Goal: Information Seeking & Learning: Learn about a topic

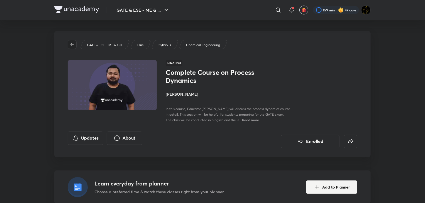
click at [73, 46] on icon "button" at bounding box center [72, 44] width 4 height 4
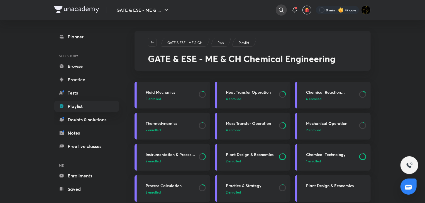
click at [282, 10] on icon at bounding box center [281, 10] width 7 height 7
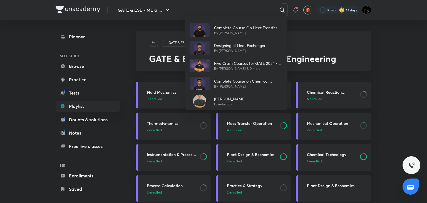
click at [236, 8] on div "Complete Course On Heat Transfer Operations By Ankur Bansal Designing of Heat E…" at bounding box center [213, 101] width 427 height 203
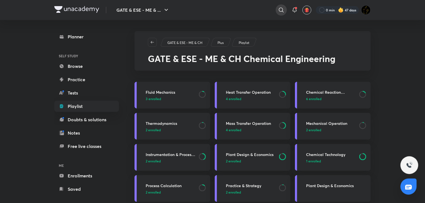
click at [283, 13] on icon at bounding box center [281, 10] width 7 height 7
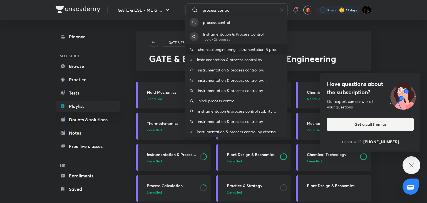
type input "process control"
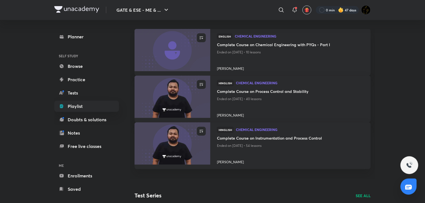
scroll to position [223, 0]
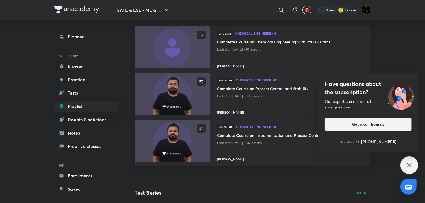
click at [190, 92] on img at bounding box center [172, 93] width 77 height 43
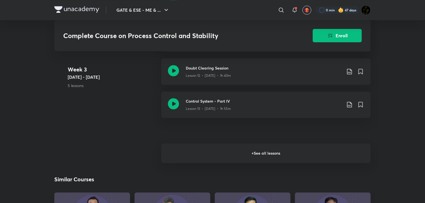
scroll to position [695, 0]
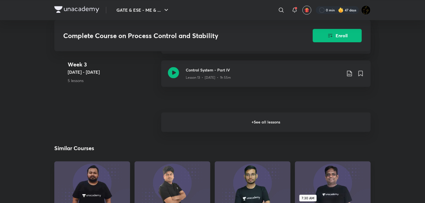
click at [244, 124] on h6 "+ See all lessons" at bounding box center [265, 121] width 209 height 19
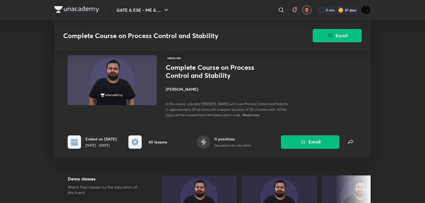
scroll to position [0, 0]
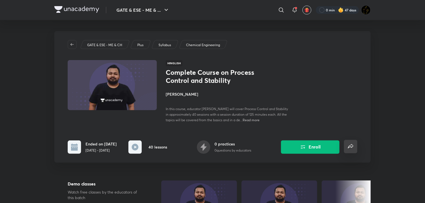
click at [351, 145] on icon "false" at bounding box center [350, 146] width 7 height 7
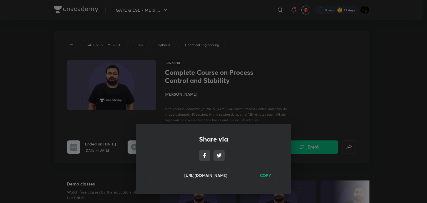
click at [267, 176] on h6 "COPY" at bounding box center [265, 175] width 11 height 6
click at [349, 91] on div "Share via https://unacademy.com/course/complete-course-on-process-control-and-s…" at bounding box center [213, 101] width 427 height 203
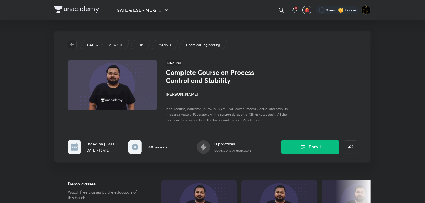
click at [70, 44] on span "button" at bounding box center [72, 44] width 8 height 4
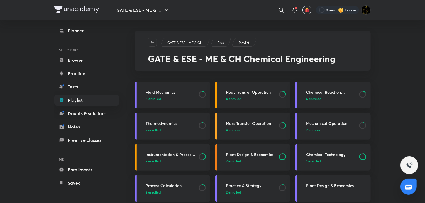
scroll to position [7, 0]
click at [90, 33] on link "Planner" at bounding box center [86, 29] width 65 height 11
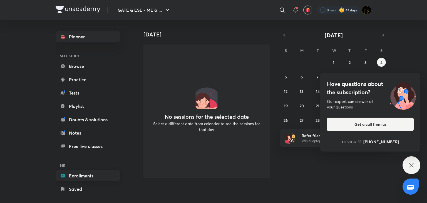
click at [92, 174] on link "Enrollments" at bounding box center [88, 175] width 65 height 11
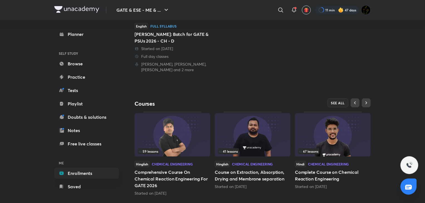
scroll to position [130, 0]
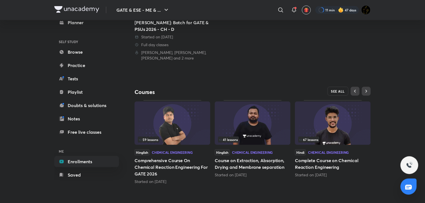
click at [341, 94] on button "SEE ALL" at bounding box center [337, 91] width 21 height 9
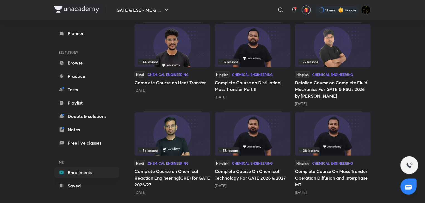
scroll to position [263, 0]
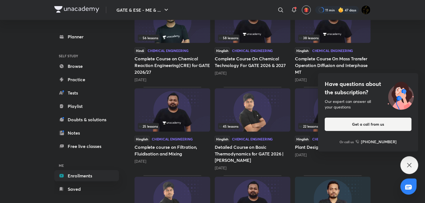
click at [413, 167] on div "Have questions about the subscription? Our expert can answer all your questions…" at bounding box center [409, 165] width 18 height 18
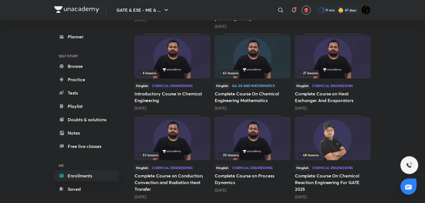
scroll to position [693, 0]
click at [183, 145] on img at bounding box center [172, 138] width 76 height 43
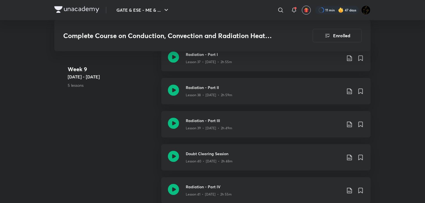
scroll to position [1785, 0]
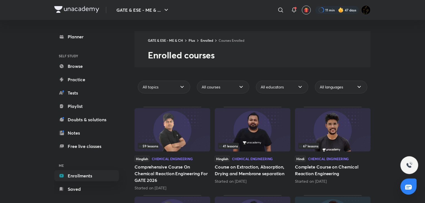
click at [257, 165] on h5 "Course on Extraction, Absorption, Drying and Membrane separation" at bounding box center [252, 170] width 76 height 13
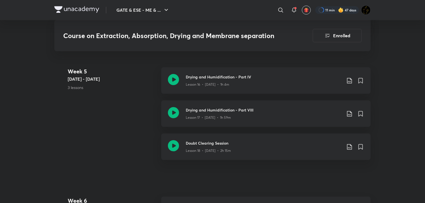
scroll to position [914, 0]
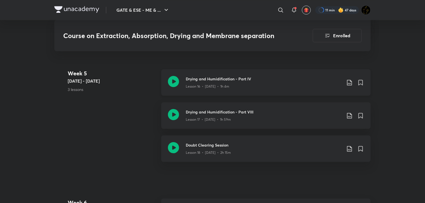
click at [172, 83] on icon at bounding box center [173, 81] width 11 height 11
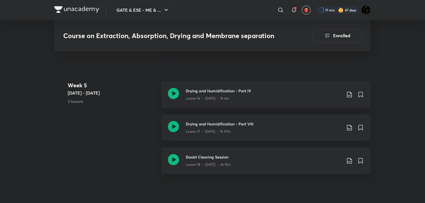
scroll to position [889, 0]
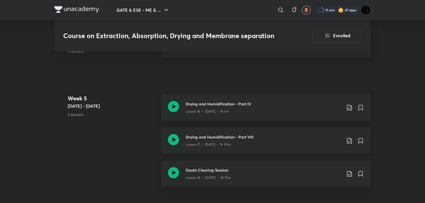
click at [173, 139] on icon at bounding box center [173, 139] width 11 height 11
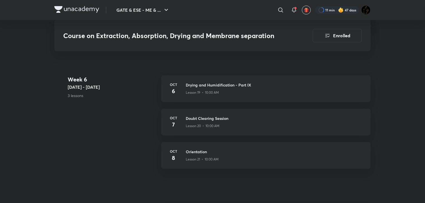
scroll to position [1029, 0]
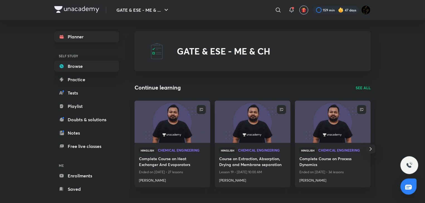
click at [80, 40] on link "Planner" at bounding box center [86, 36] width 65 height 11
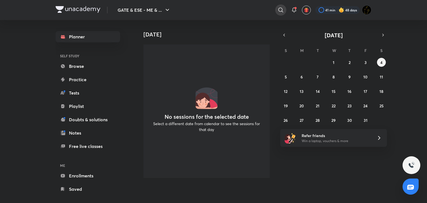
click at [278, 10] on icon at bounding box center [281, 10] width 7 height 7
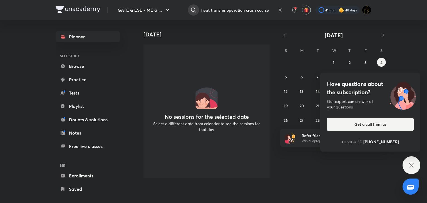
type input "heat transfer operation crash course"
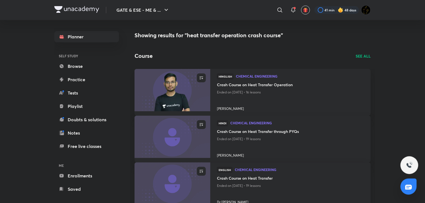
click at [367, 54] on p "SEE ALL" at bounding box center [362, 56] width 15 height 6
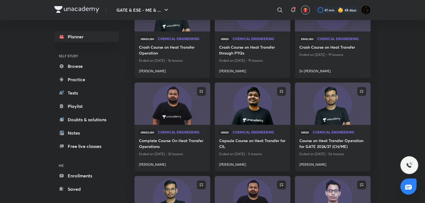
scroll to position [56, 0]
click at [185, 137] on div "Hinglish Chemical Engineering" at bounding box center [172, 133] width 67 height 8
click at [189, 119] on img at bounding box center [172, 103] width 77 height 43
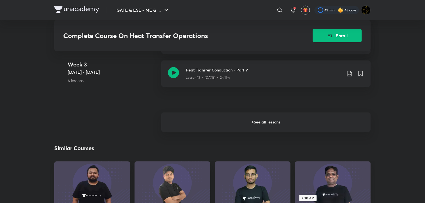
scroll to position [751, 0]
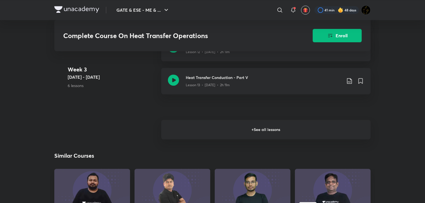
click at [214, 136] on h6 "+ See all lessons" at bounding box center [265, 129] width 209 height 19
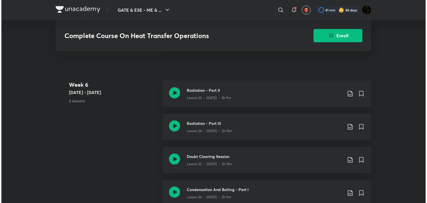
scroll to position [1168, 0]
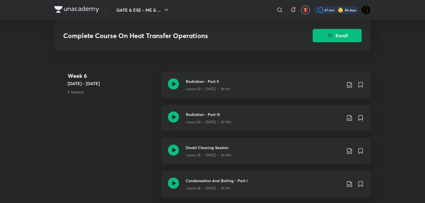
click at [351, 13] on div at bounding box center [336, 10] width 45 height 8
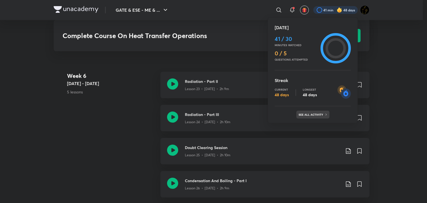
click at [326, 114] on icon at bounding box center [326, 115] width 1 height 2
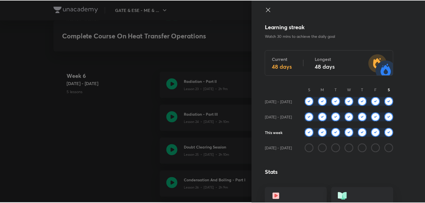
scroll to position [0, 0]
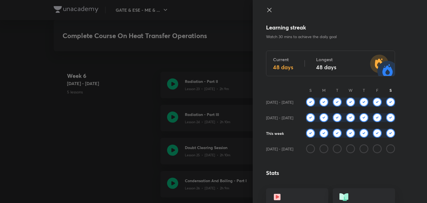
click at [266, 11] on icon at bounding box center [269, 10] width 7 height 7
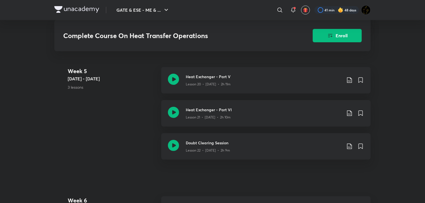
scroll to position [1085, 0]
